Goal: Information Seeking & Learning: Learn about a topic

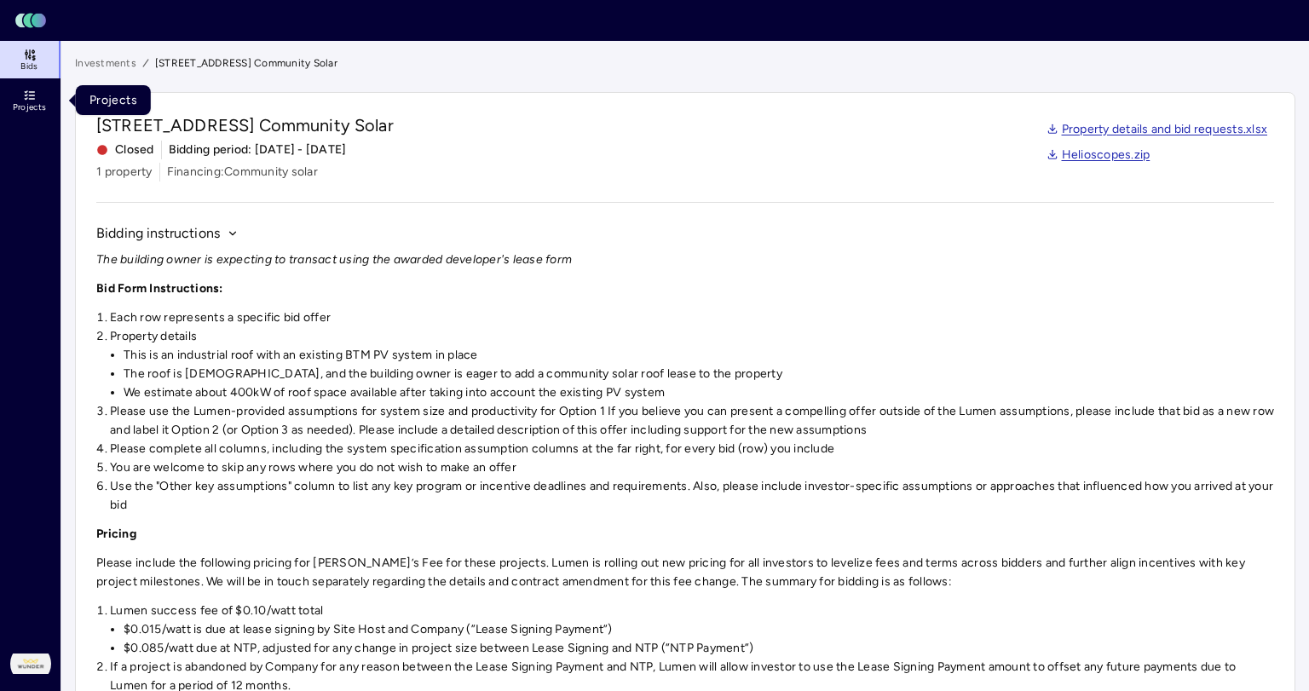
click at [17, 101] on link "Projects" at bounding box center [31, 101] width 62 height 38
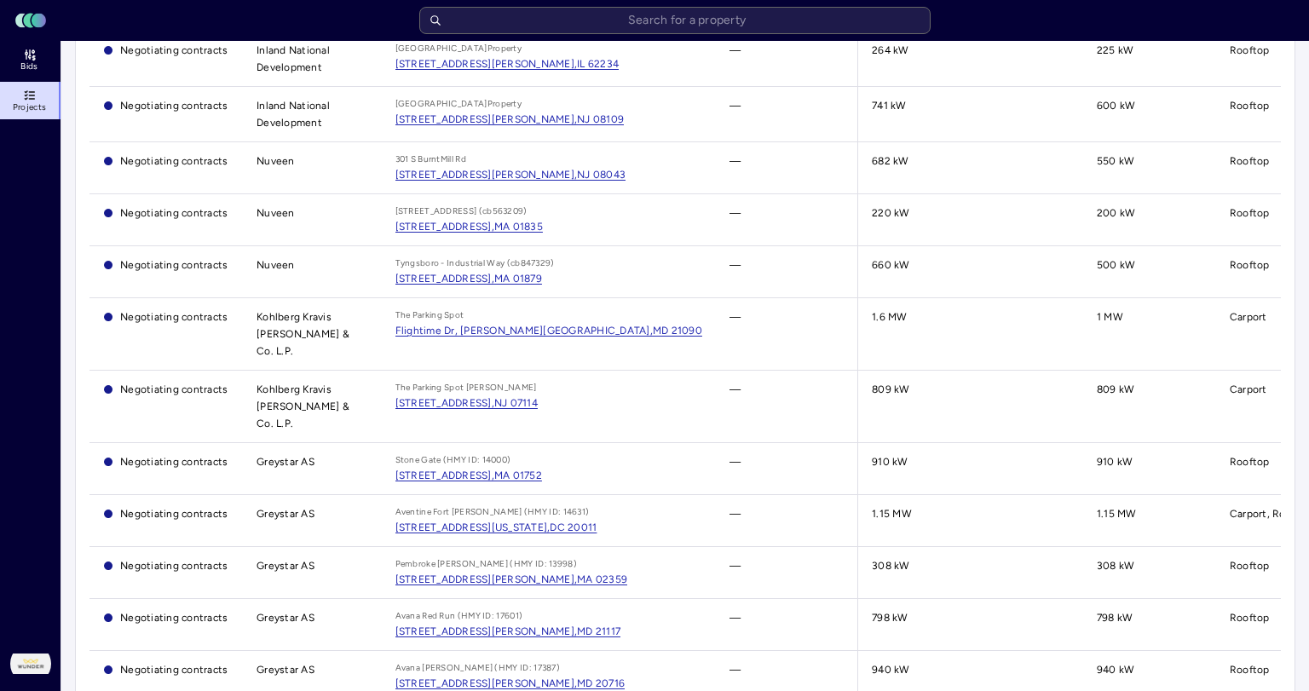
scroll to position [873, 0]
click at [520, 170] on div "[STREET_ADDRESS][PERSON_NAME]," at bounding box center [486, 176] width 182 height 17
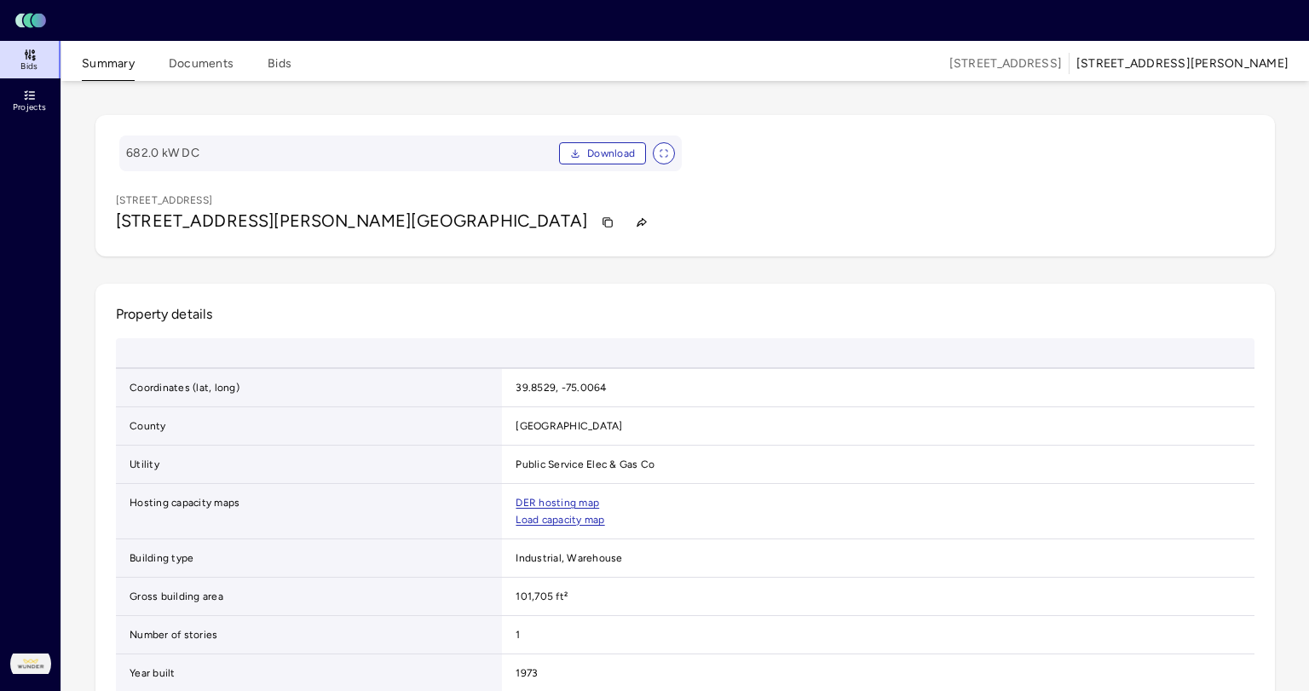
drag, startPoint x: 383, startPoint y: 430, endPoint x: 1127, endPoint y: 3, distance: 858.4
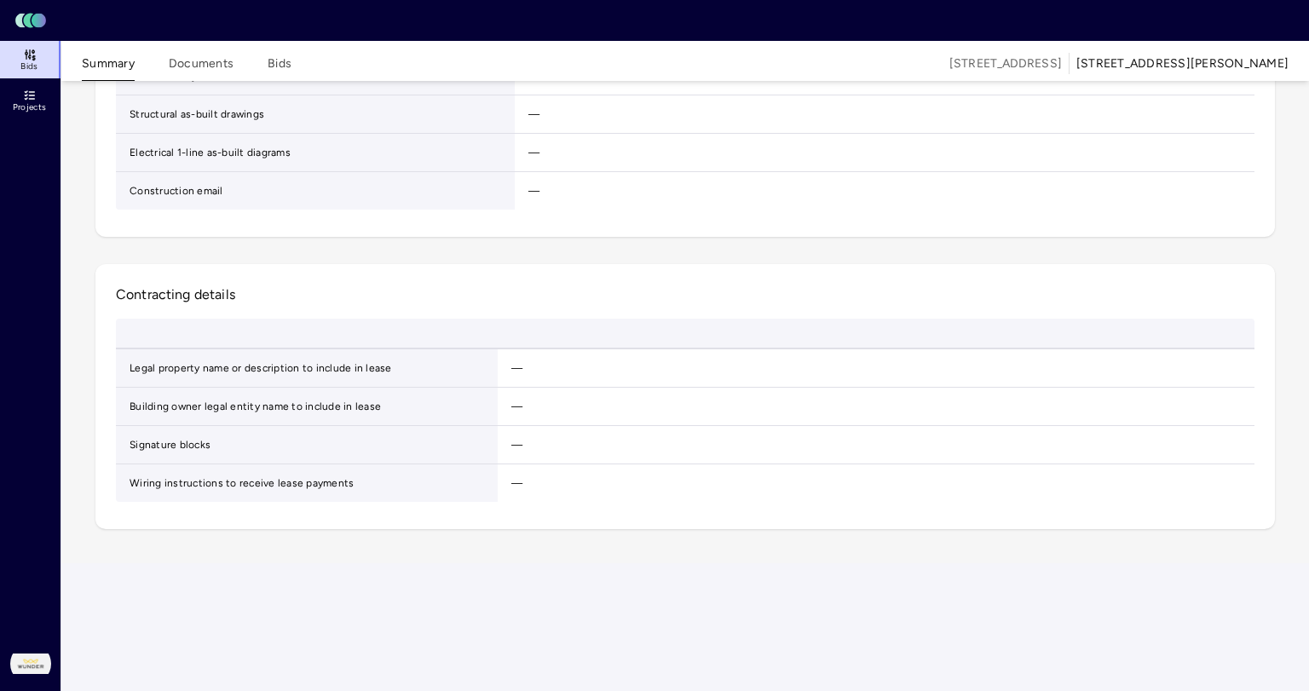
scroll to position [2340, 0]
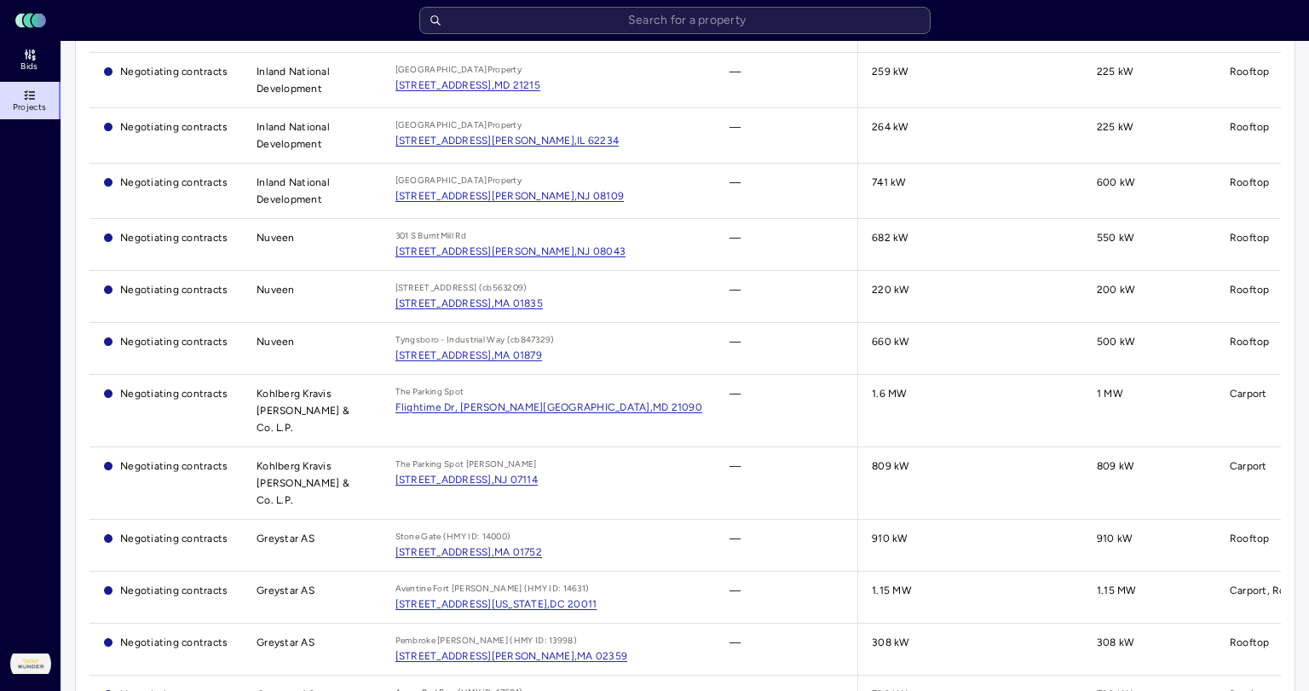
scroll to position [974, 0]
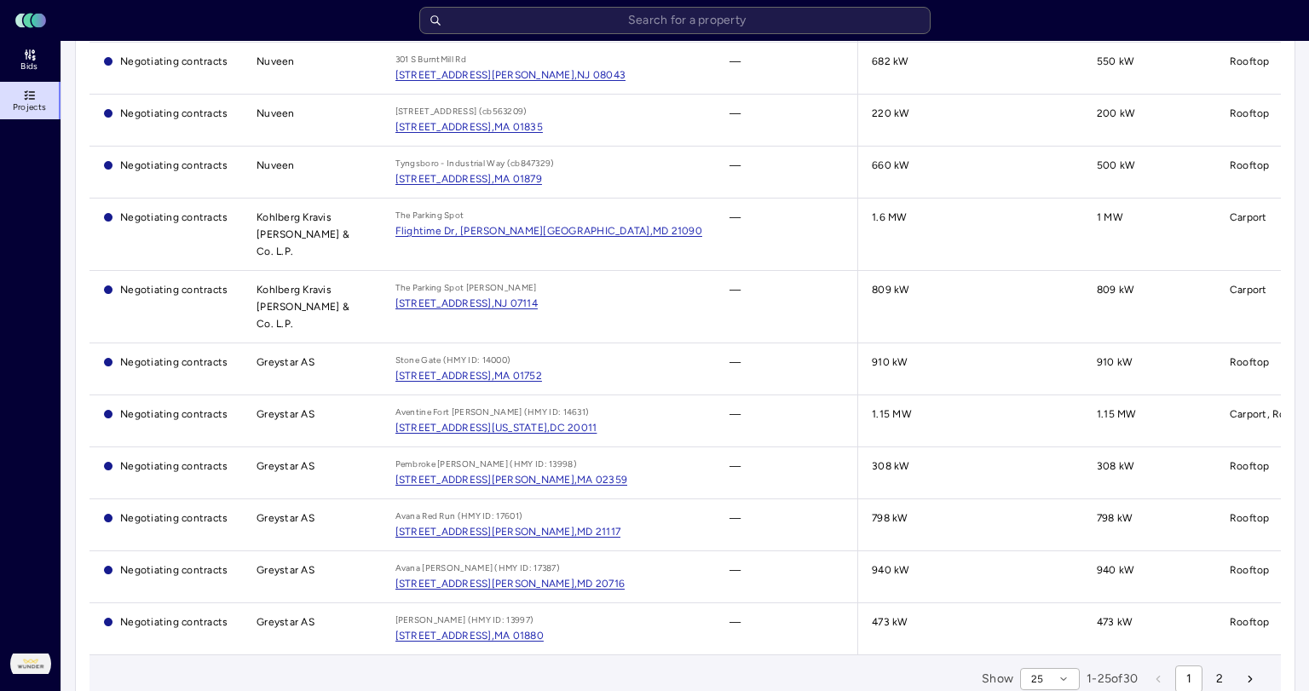
click at [1215, 666] on button "2" at bounding box center [1219, 679] width 27 height 27
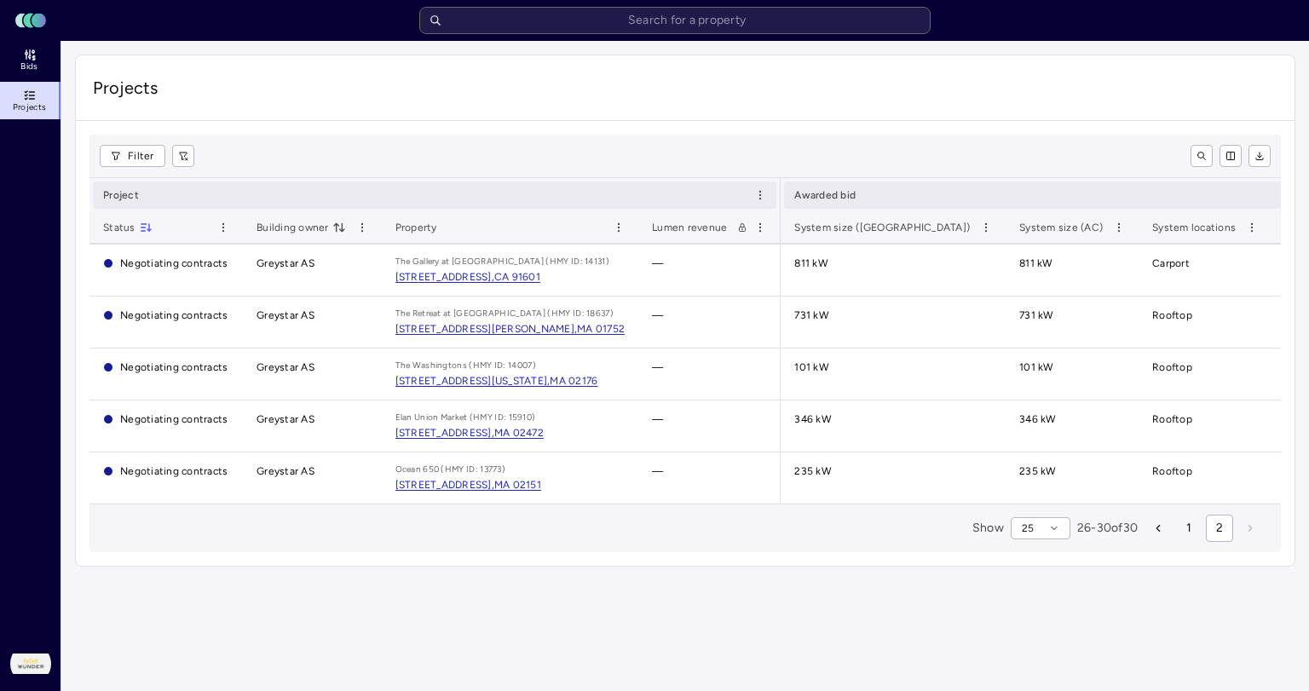
click at [1194, 528] on button "1" at bounding box center [1188, 528] width 27 height 27
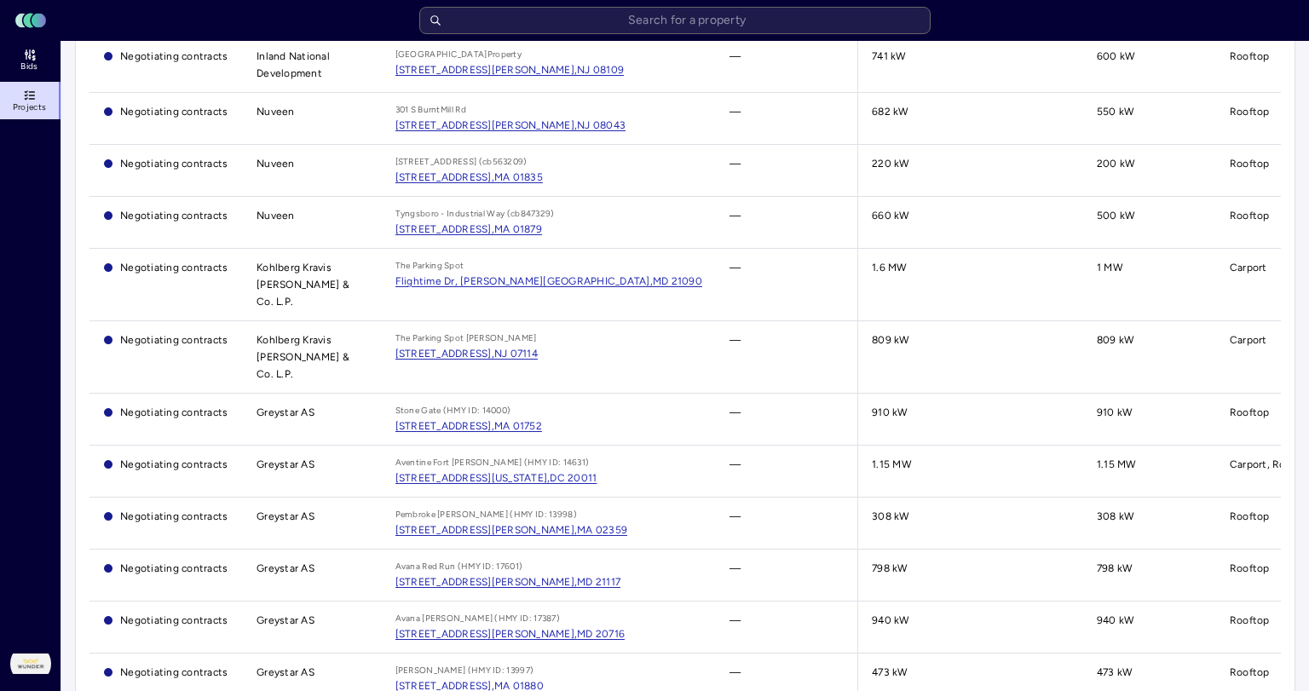
click at [454, 119] on div "301 S Burnt Mill Rd, Voorhees Township," at bounding box center [486, 125] width 182 height 17
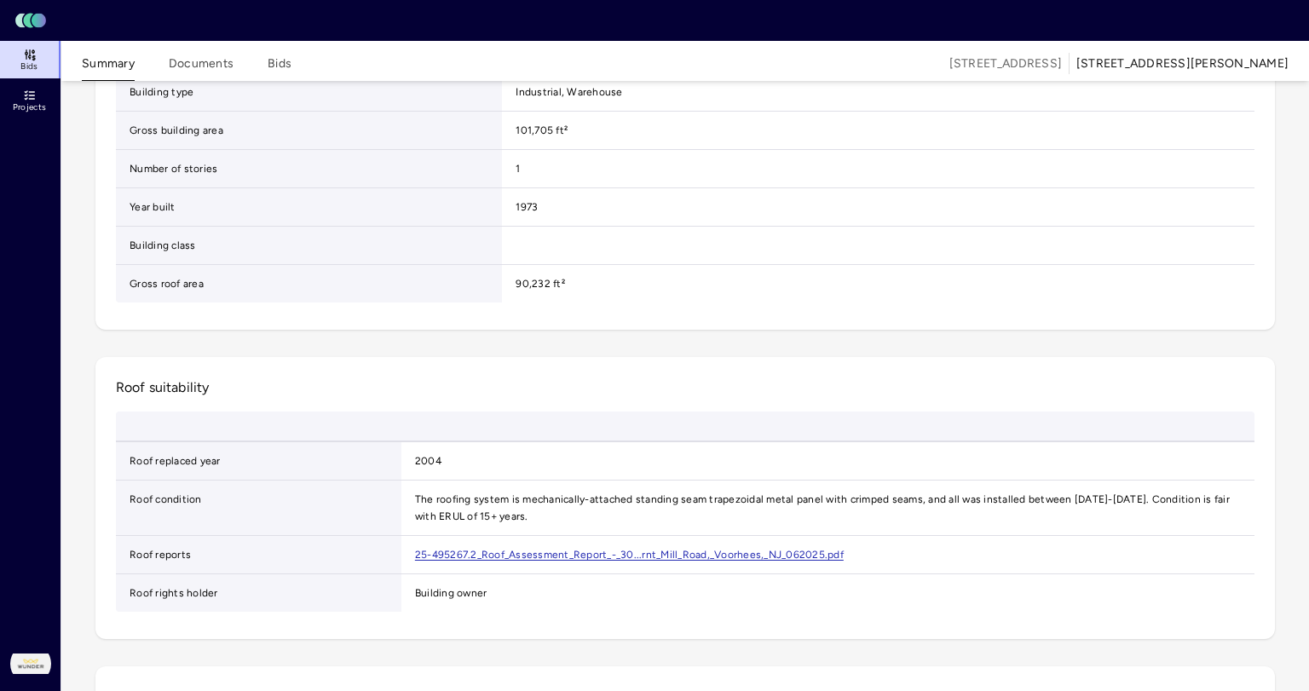
scroll to position [430, 0]
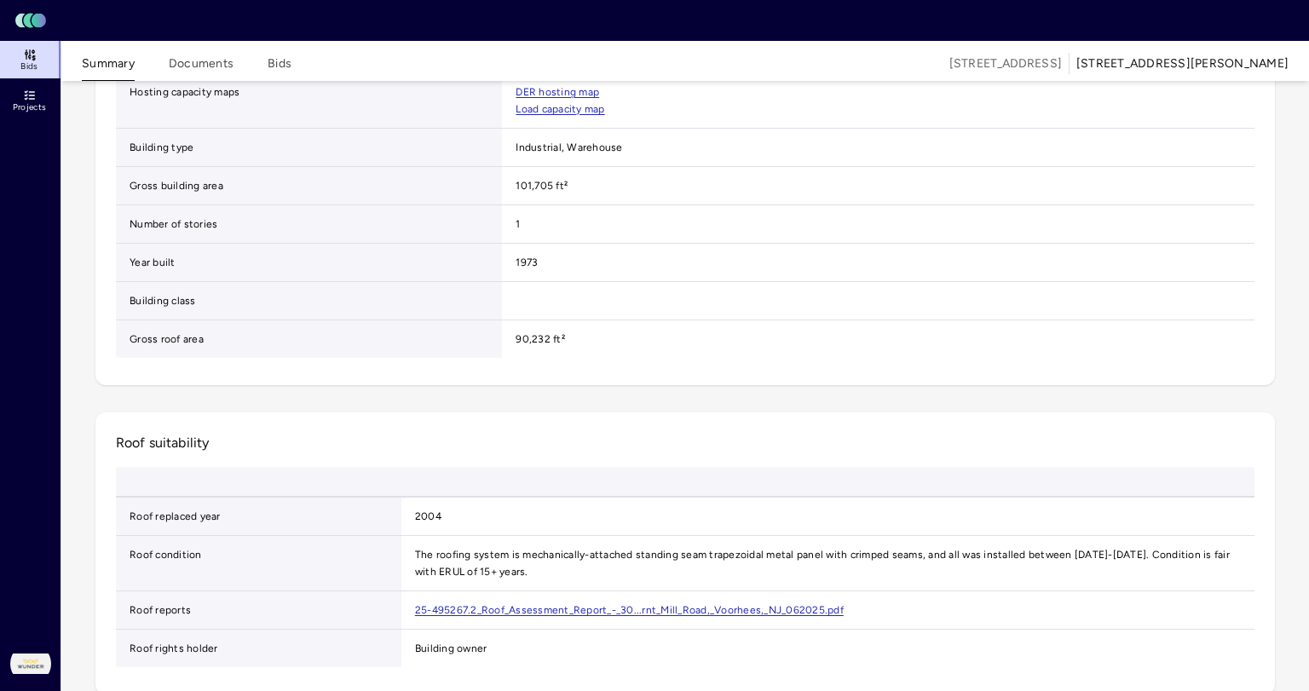
click at [278, 55] on button "Bids" at bounding box center [280, 68] width 24 height 26
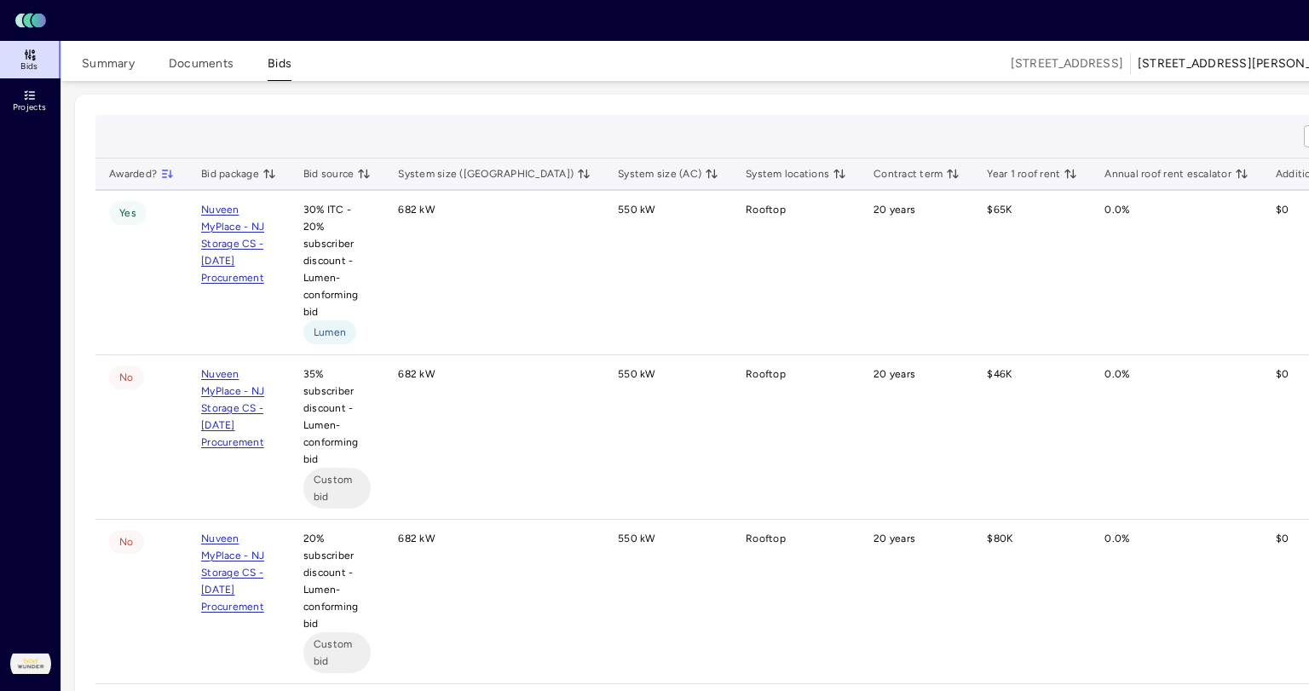
scroll to position [430, 0]
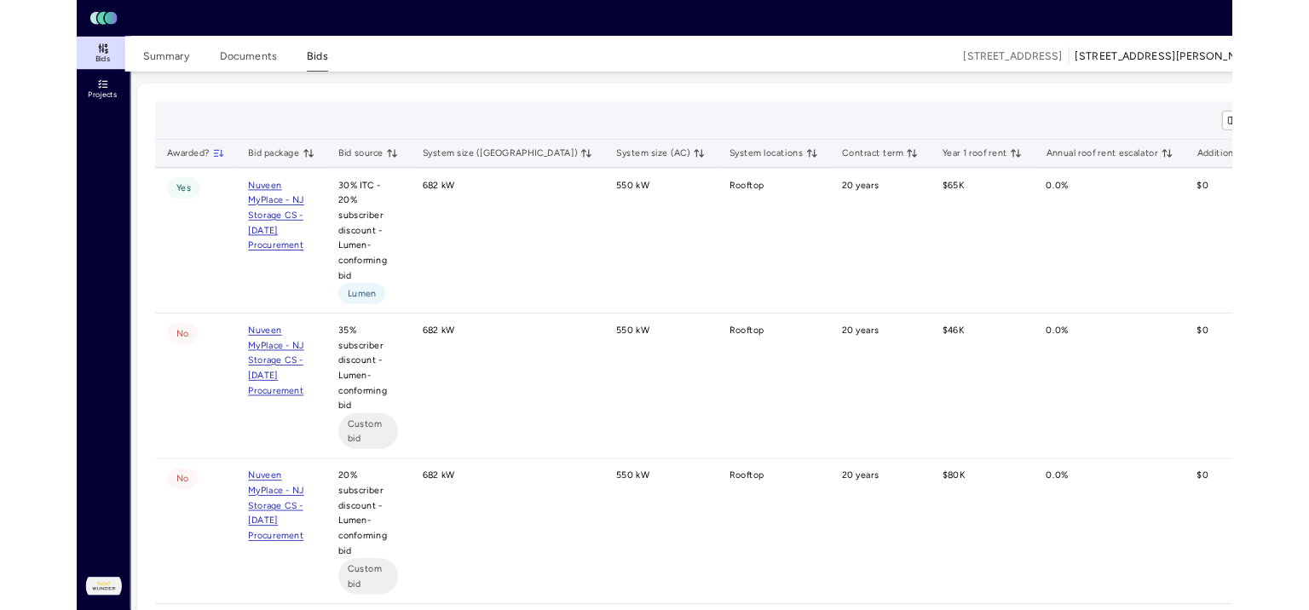
scroll to position [26, 7]
